Goal: Task Accomplishment & Management: Use online tool/utility

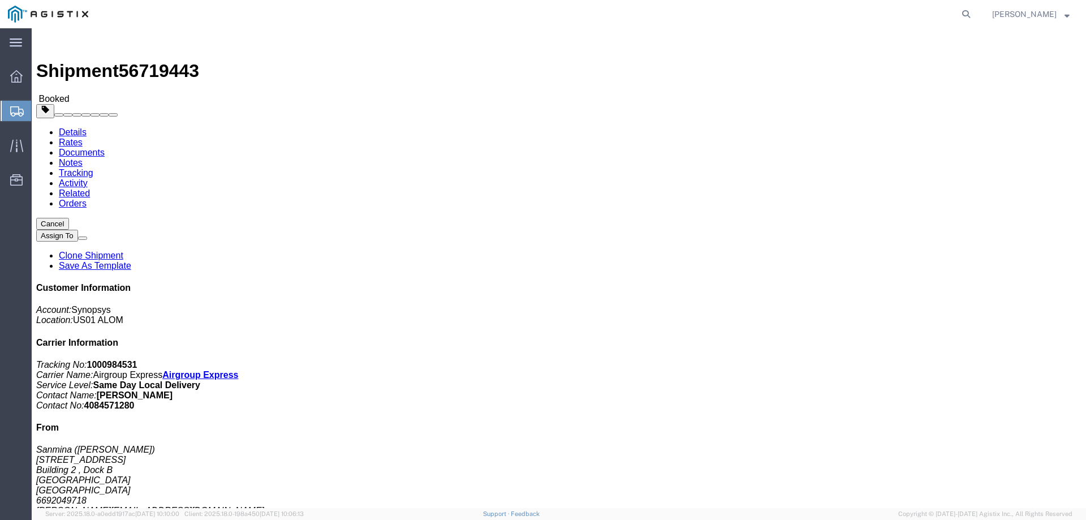
click link "Documents"
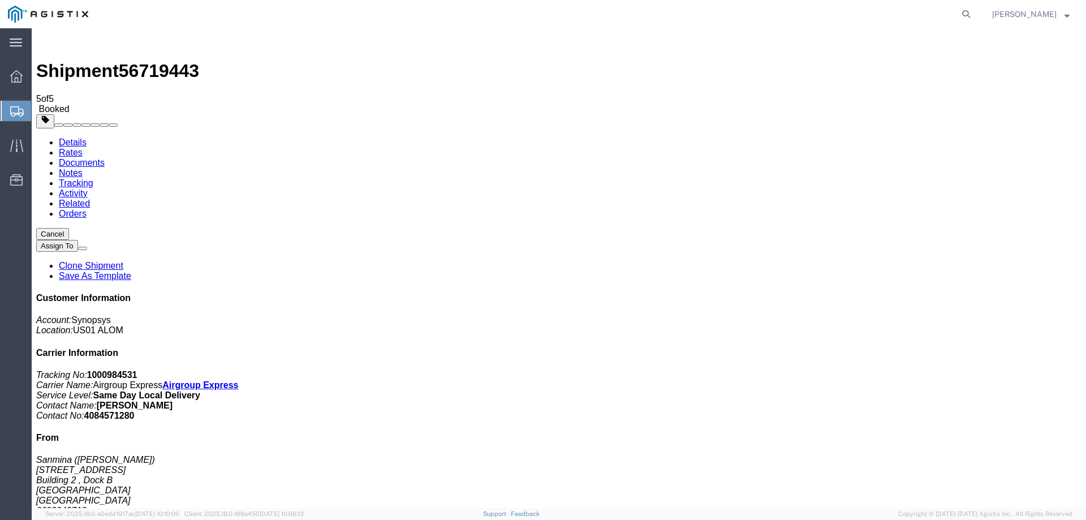
click at [0, 0] on span "Create from Template" at bounding box center [0, 0] width 0 height 0
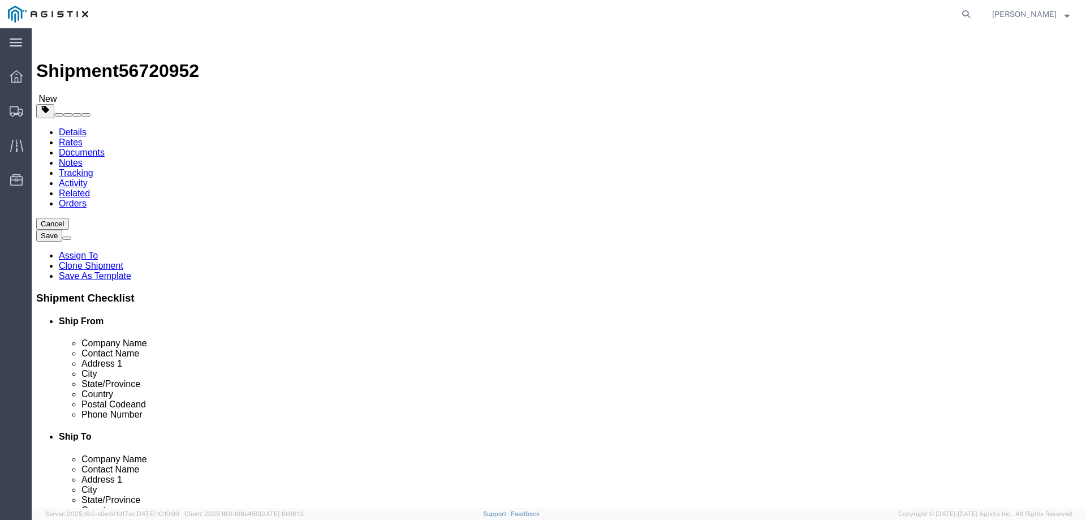
select select
select select "65511"
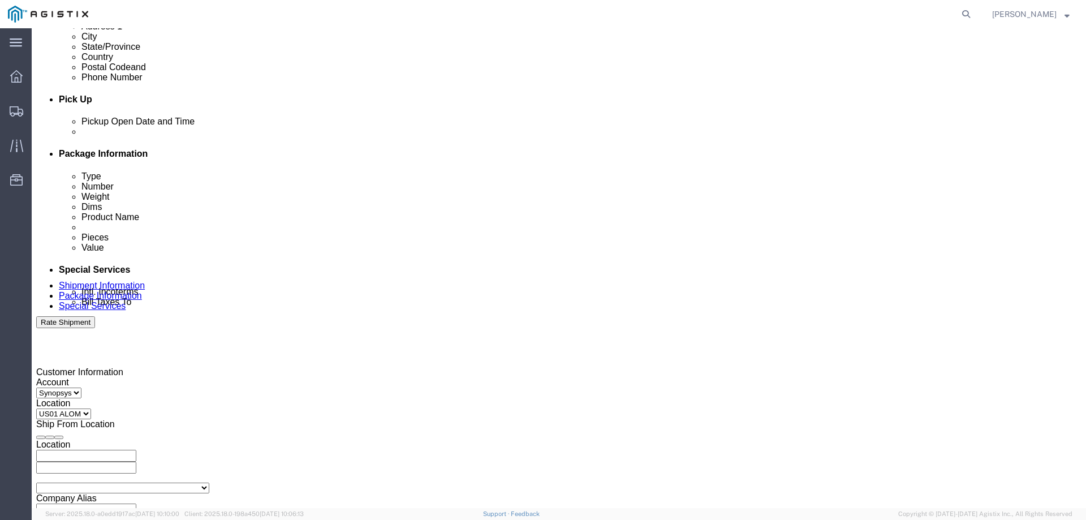
scroll to position [452, 0]
click div
click input "12:30 PM"
type input "3:01 PM"
click button "Apply"
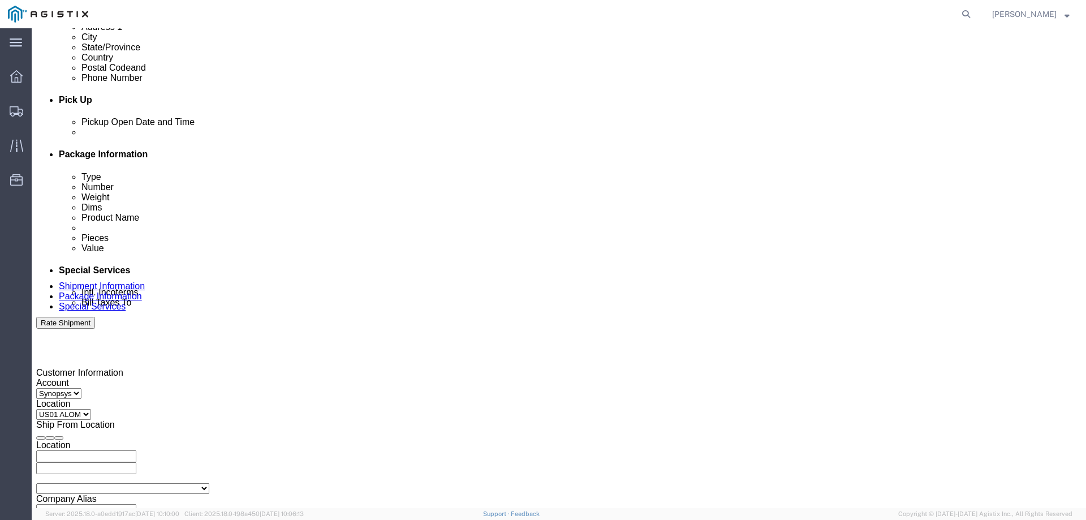
click div
type input "4:00 PM"
click button "Apply"
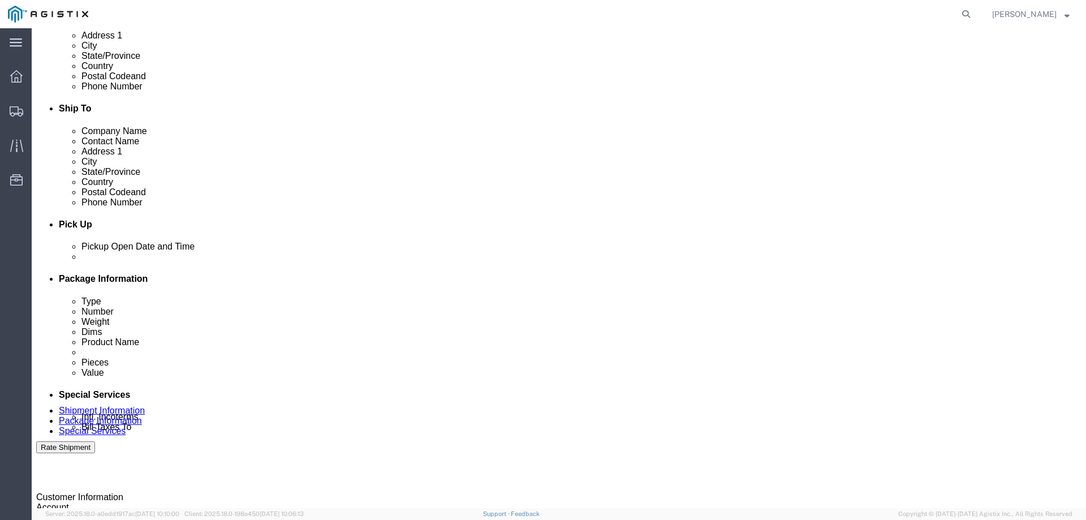
scroll to position [188, 0]
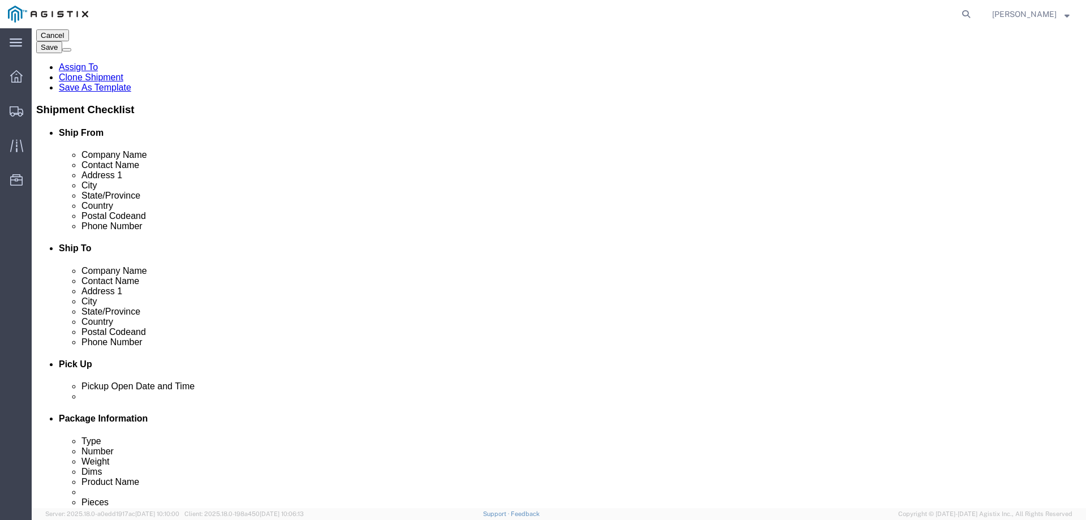
click icon
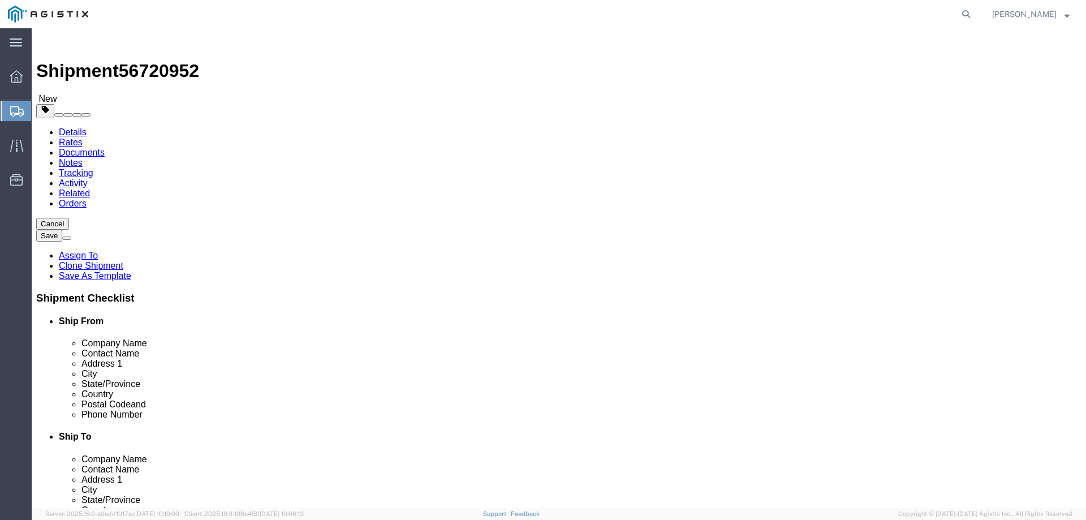
click input "2"
click div "2 x Pallet(s) Oversized (Not Stackable) Package Type Select Bale(s) Basket(s) B…"
click input "2"
type input "1"
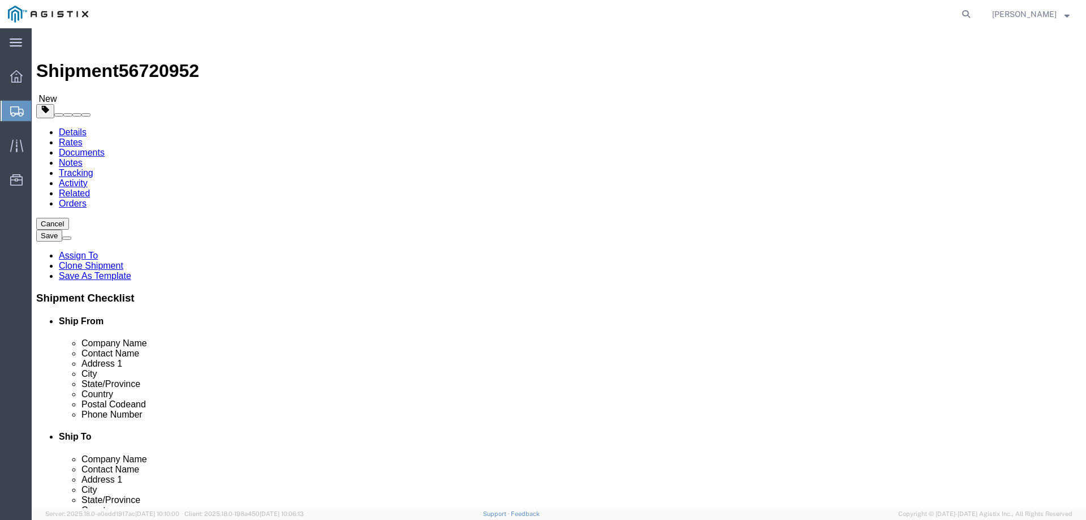
click input "2"
type input "1"
click div "Pieces: 2.00 Each Total value: 2.00 USD"
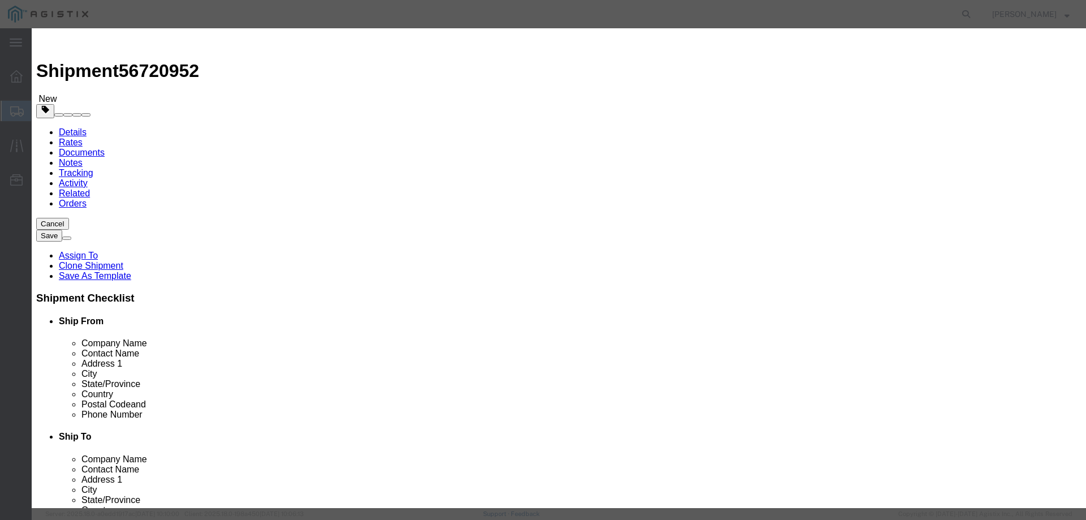
click input "2.00"
type input "2"
type input "1"
click input "S/N: C066156, C066171"
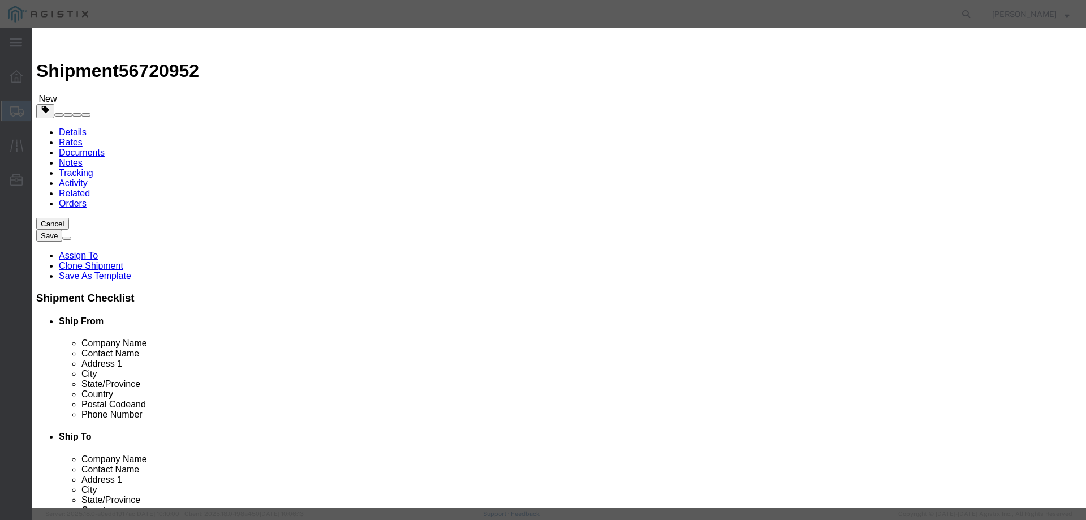
type input "S/N: C066175"
click button "Save & Close"
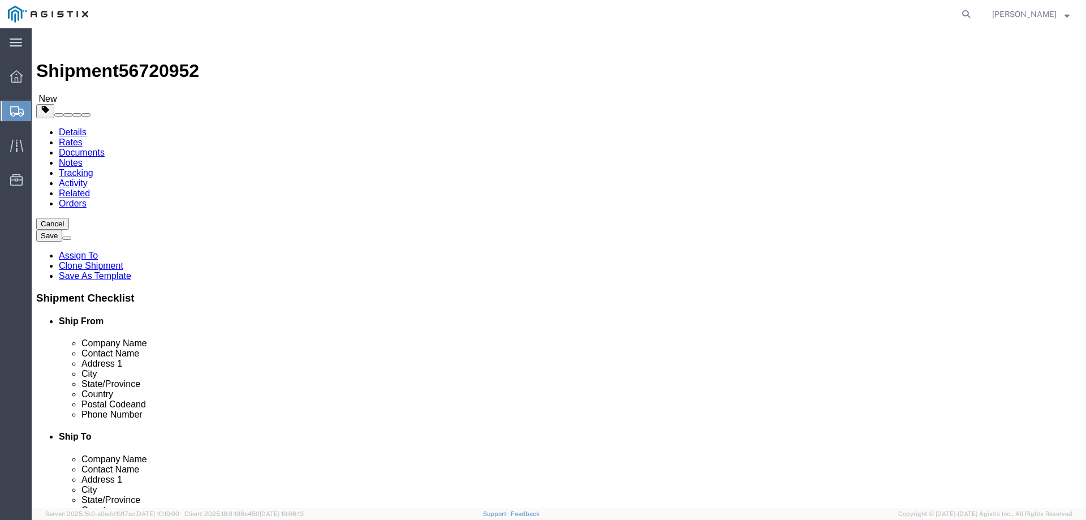
drag, startPoint x: 228, startPoint y: 337, endPoint x: 475, endPoint y: 348, distance: 247.4
click div "1 x Pallet(s) Oversized (Not Stackable) Package Type Select Bale(s) Basket(s) B…"
click div "Pieces: 1.00 Each Total value: 1.00 USD"
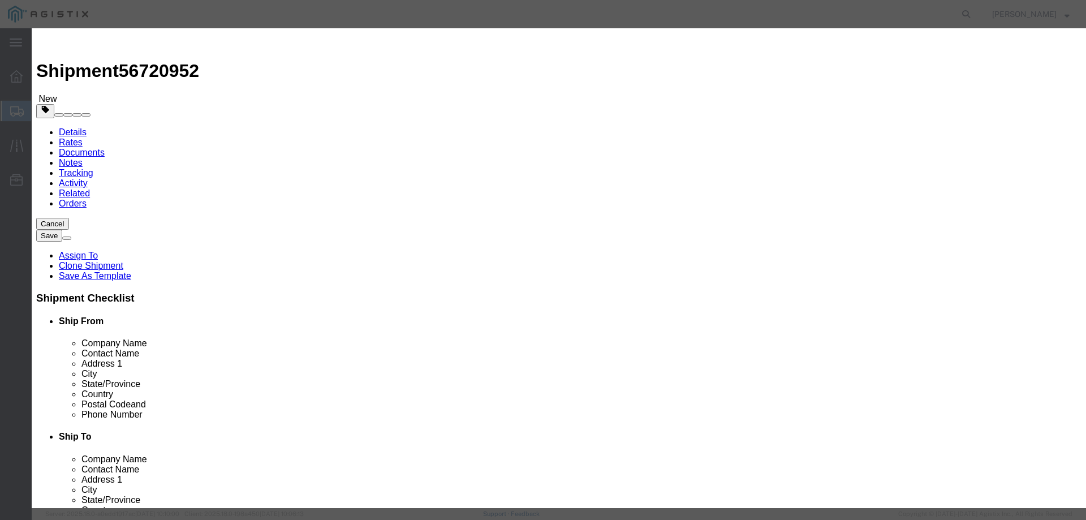
drag, startPoint x: 695, startPoint y: 167, endPoint x: 629, endPoint y: 170, distance: 65.7
click div "S/N: C066175"
click button "Save & Close"
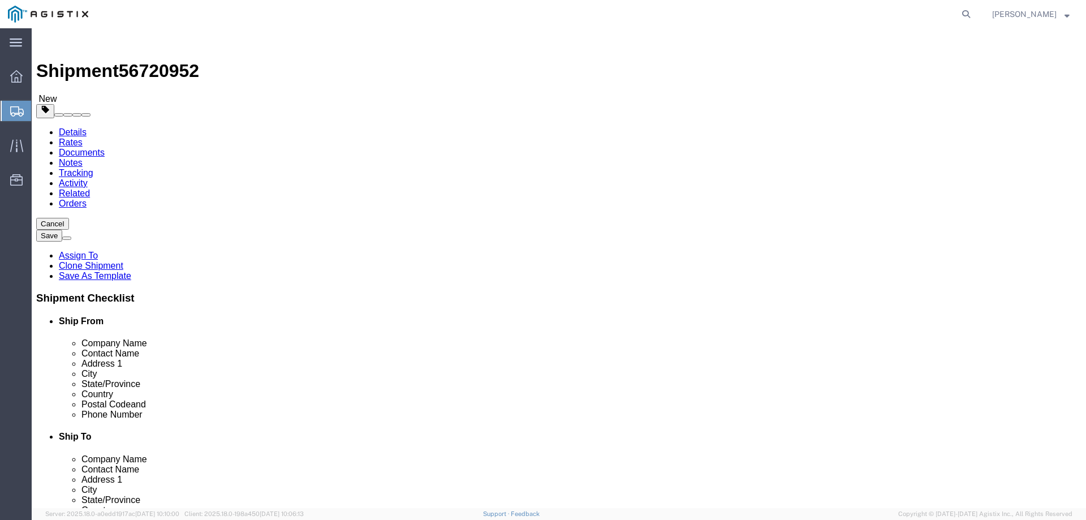
drag, startPoint x: 236, startPoint y: 82, endPoint x: 260, endPoint y: 102, distance: 30.9
click link "Special Services"
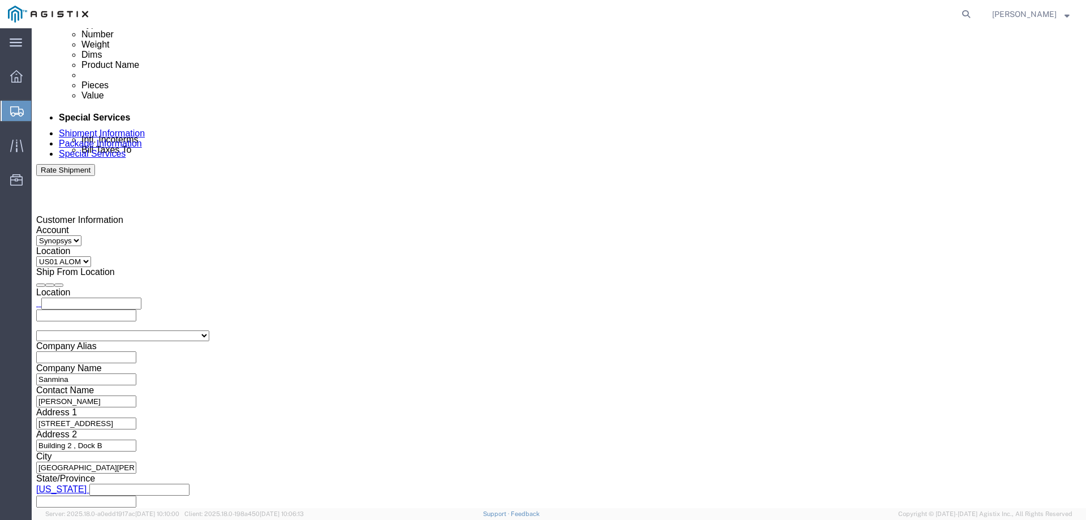
scroll to position [622, 0]
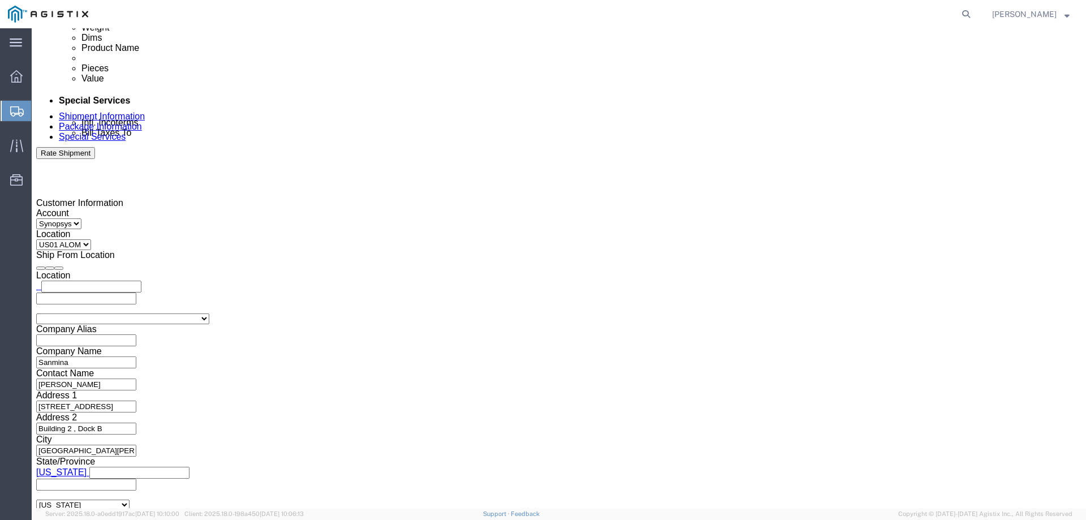
drag, startPoint x: 652, startPoint y: 222, endPoint x: 560, endPoint y: 221, distance: 92.2
click textarea "S/N: C066156, C066171"
click div "To [EMAIL_ADDRESS][DOMAIN_NAME] [PERSON_NAME][EMAIL_ADDRESS][PERSON_NAME][DOMAI…"
click textarea "S/N: C066156, C066171"
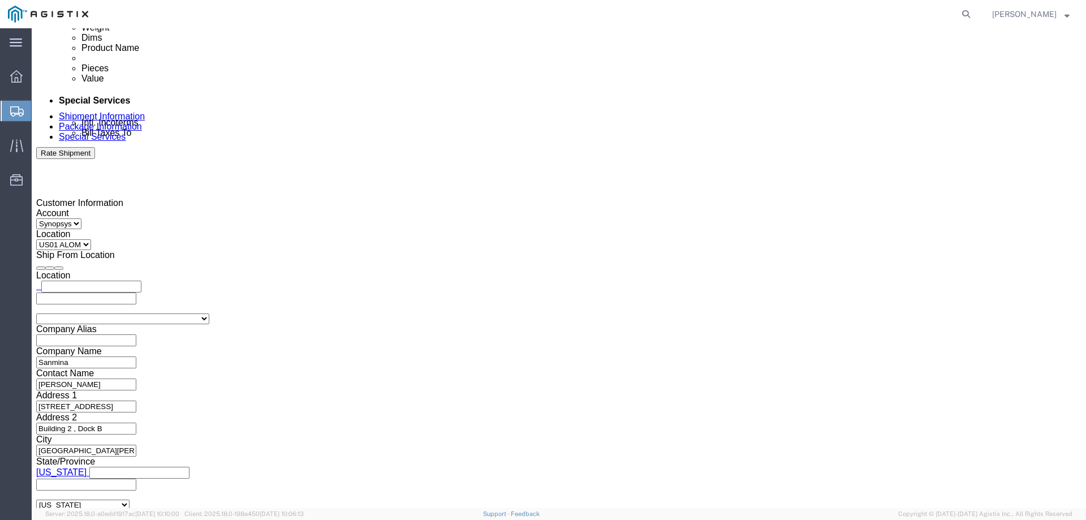
drag, startPoint x: 653, startPoint y: 225, endPoint x: 560, endPoint y: 237, distance: 93.5
click textarea "S/N: C066156, C066171"
paste textarea "S/N: C066175"
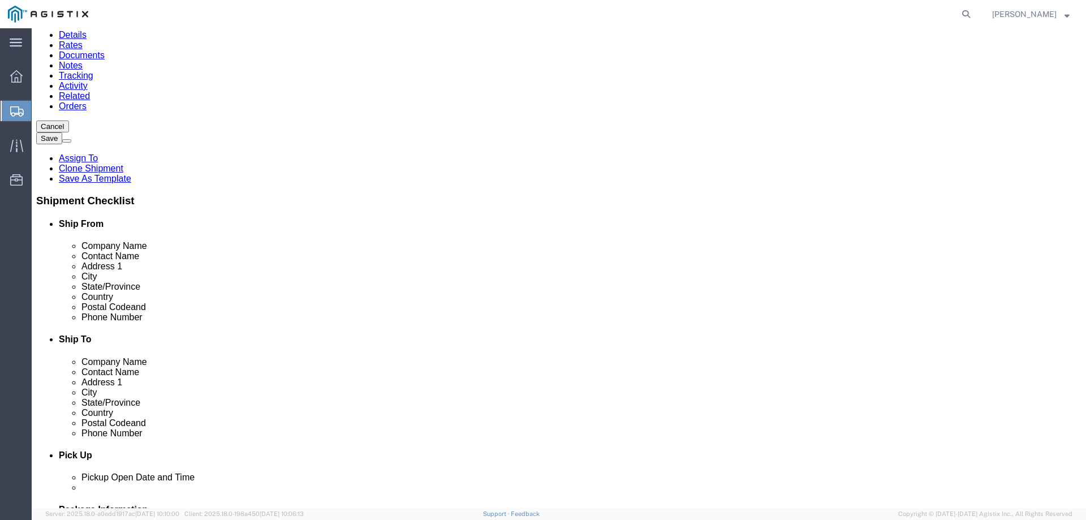
scroll to position [0, 0]
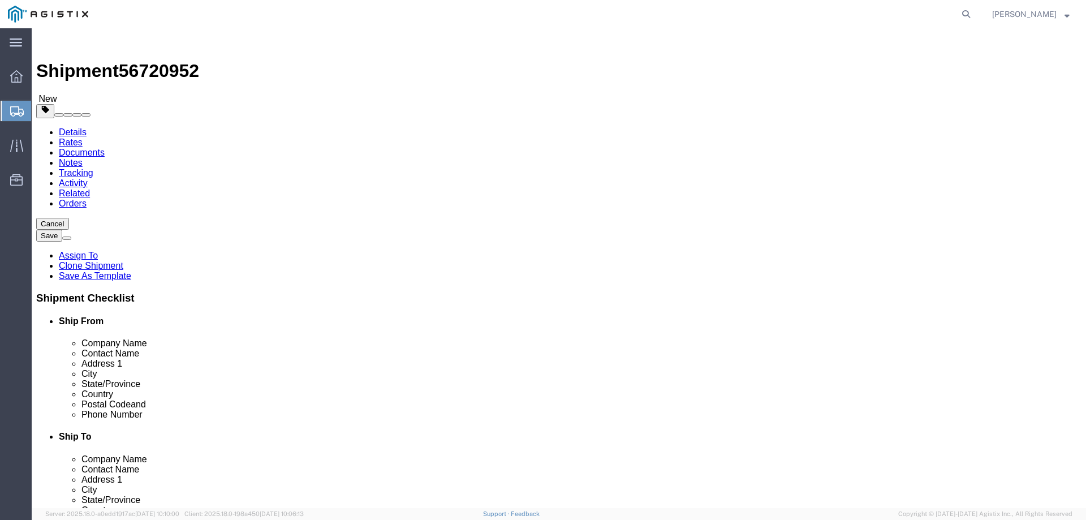
type textarea "S/N: C066175"
click button "Rate Shipment"
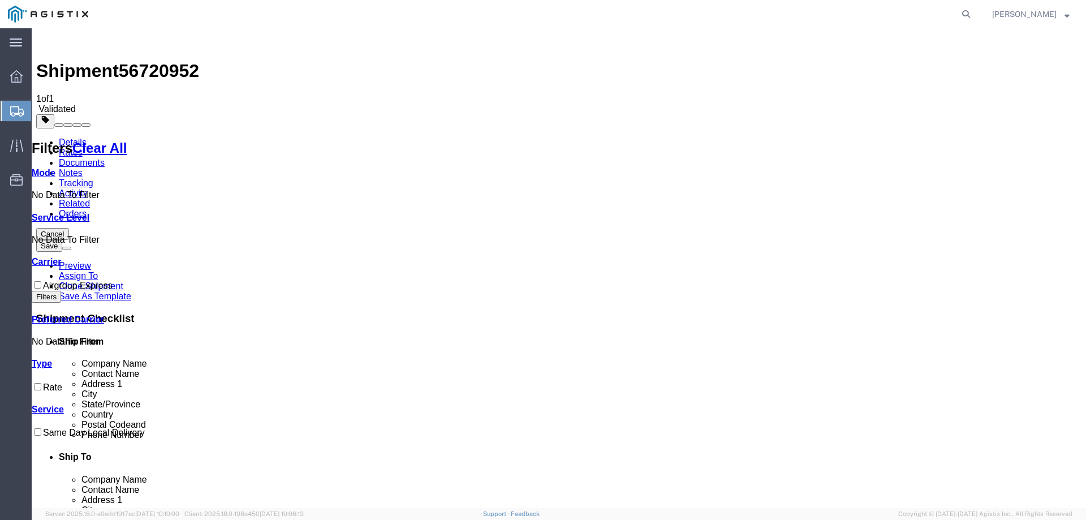
checkbox input "true"
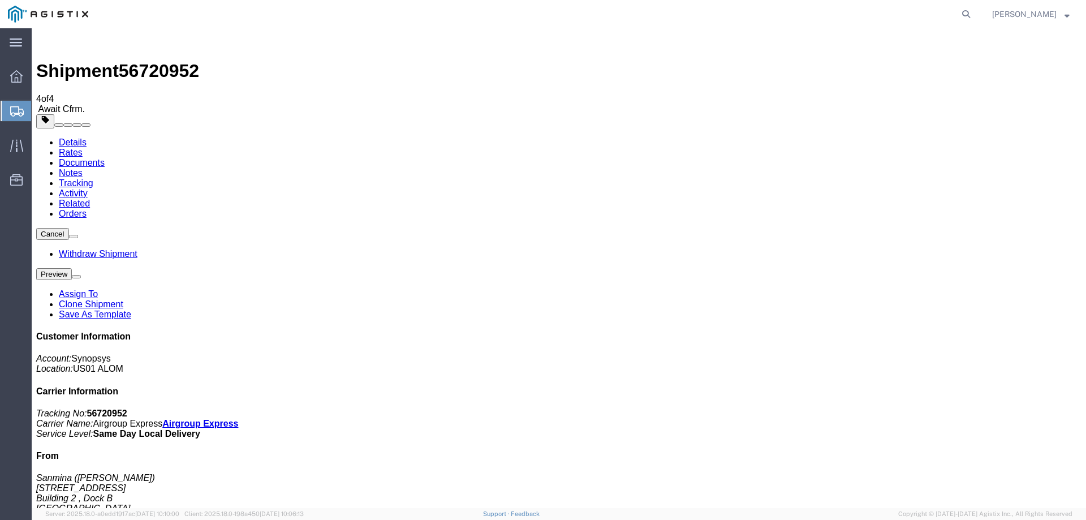
checkbox input "true"
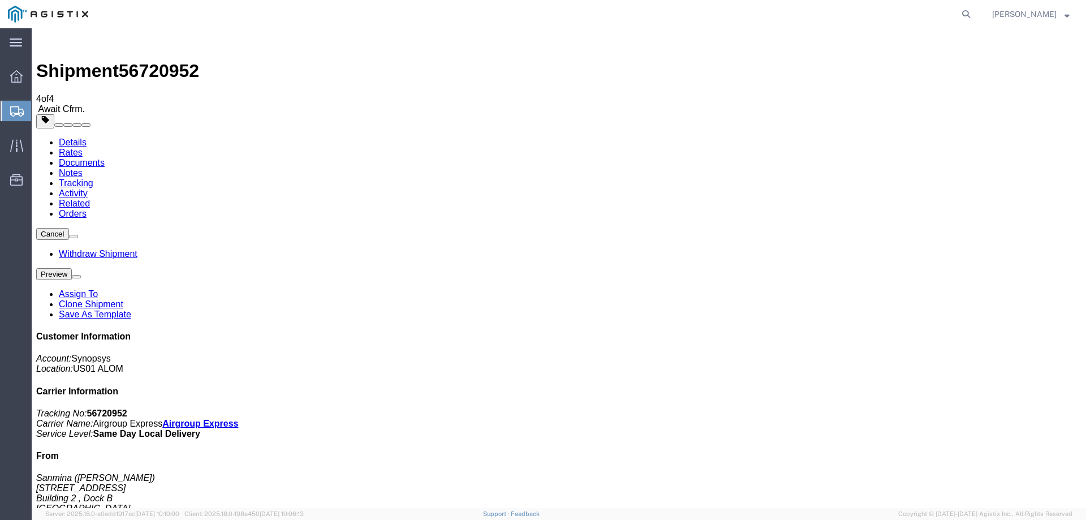
checkbox input "true"
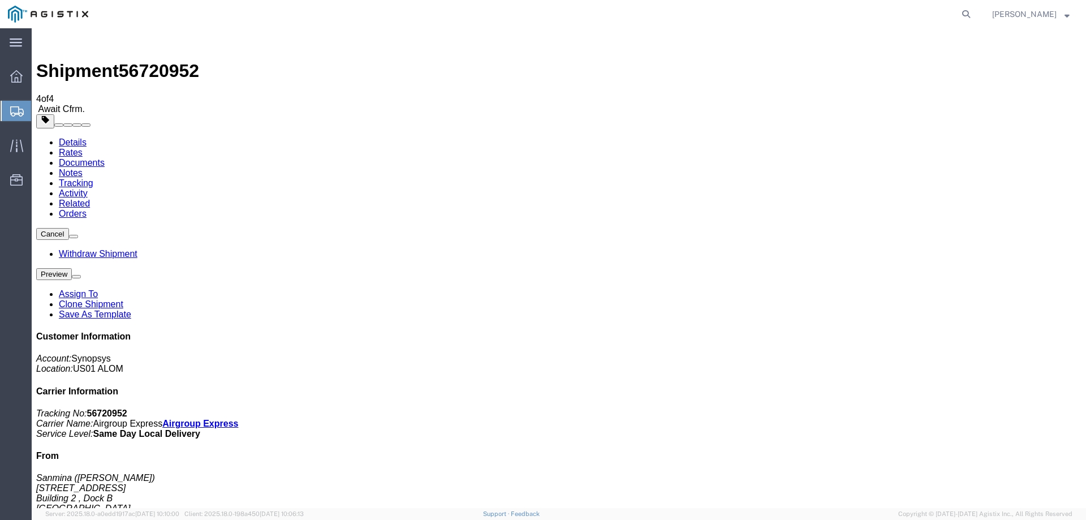
drag, startPoint x: 186, startPoint y: 40, endPoint x: 127, endPoint y: 42, distance: 58.8
click at [127, 61] on span "56720952" at bounding box center [159, 71] width 80 height 20
copy span "56720952"
